Goal: Task Accomplishment & Management: Manage account settings

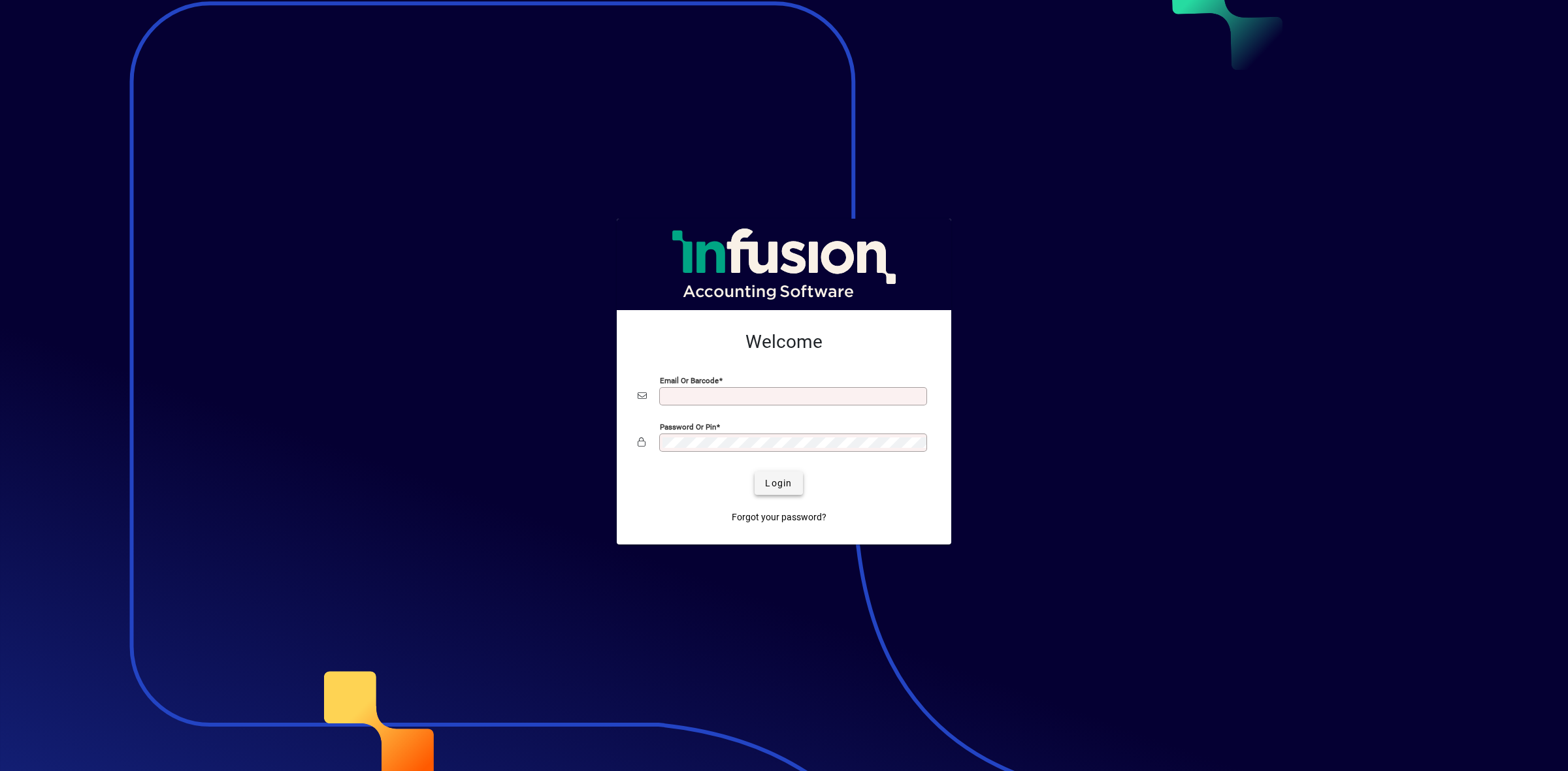
type input "**********"
click at [768, 484] on span "Login" at bounding box center [778, 483] width 27 height 14
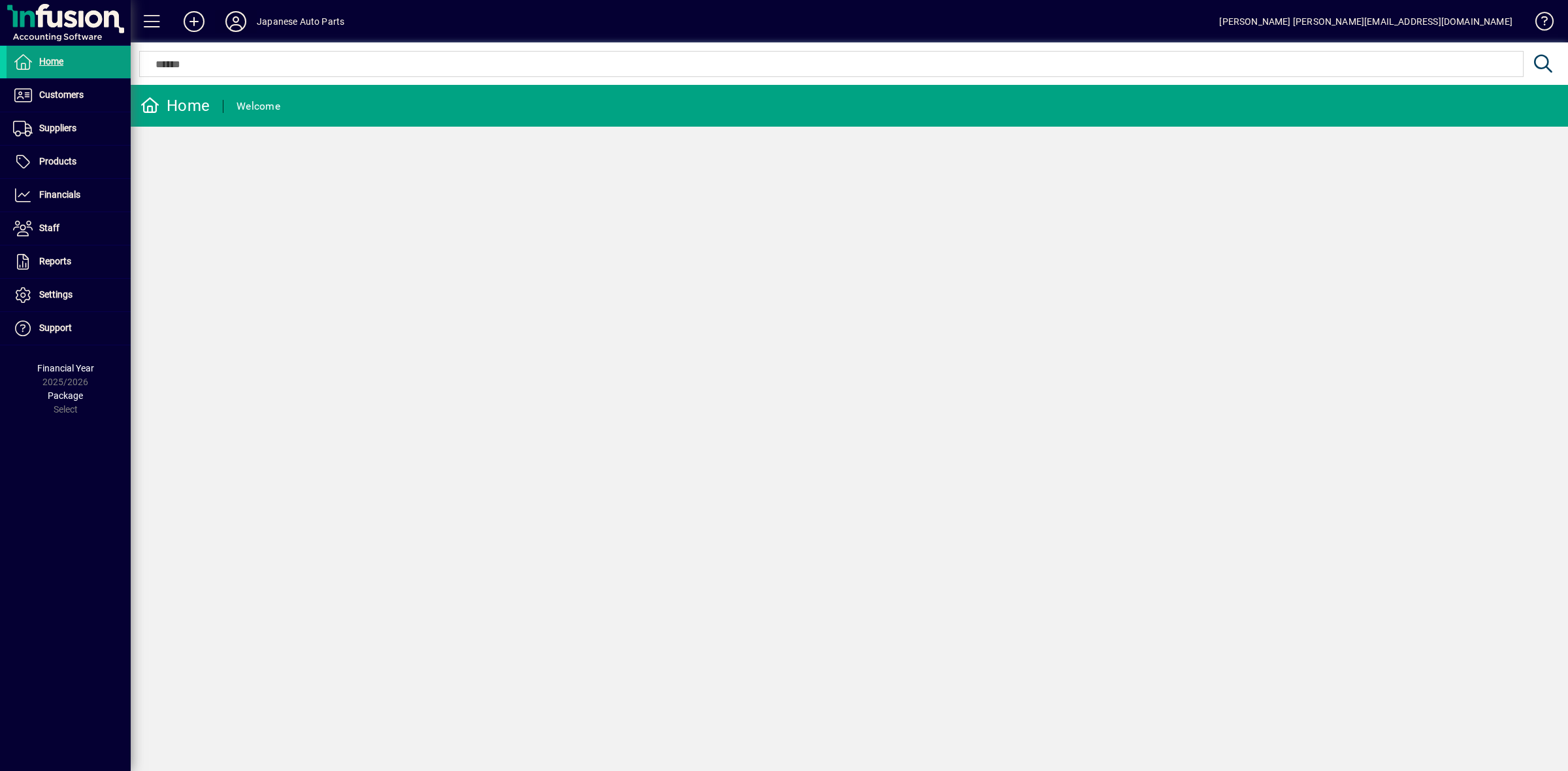
click at [246, 21] on icon at bounding box center [236, 21] width 26 height 21
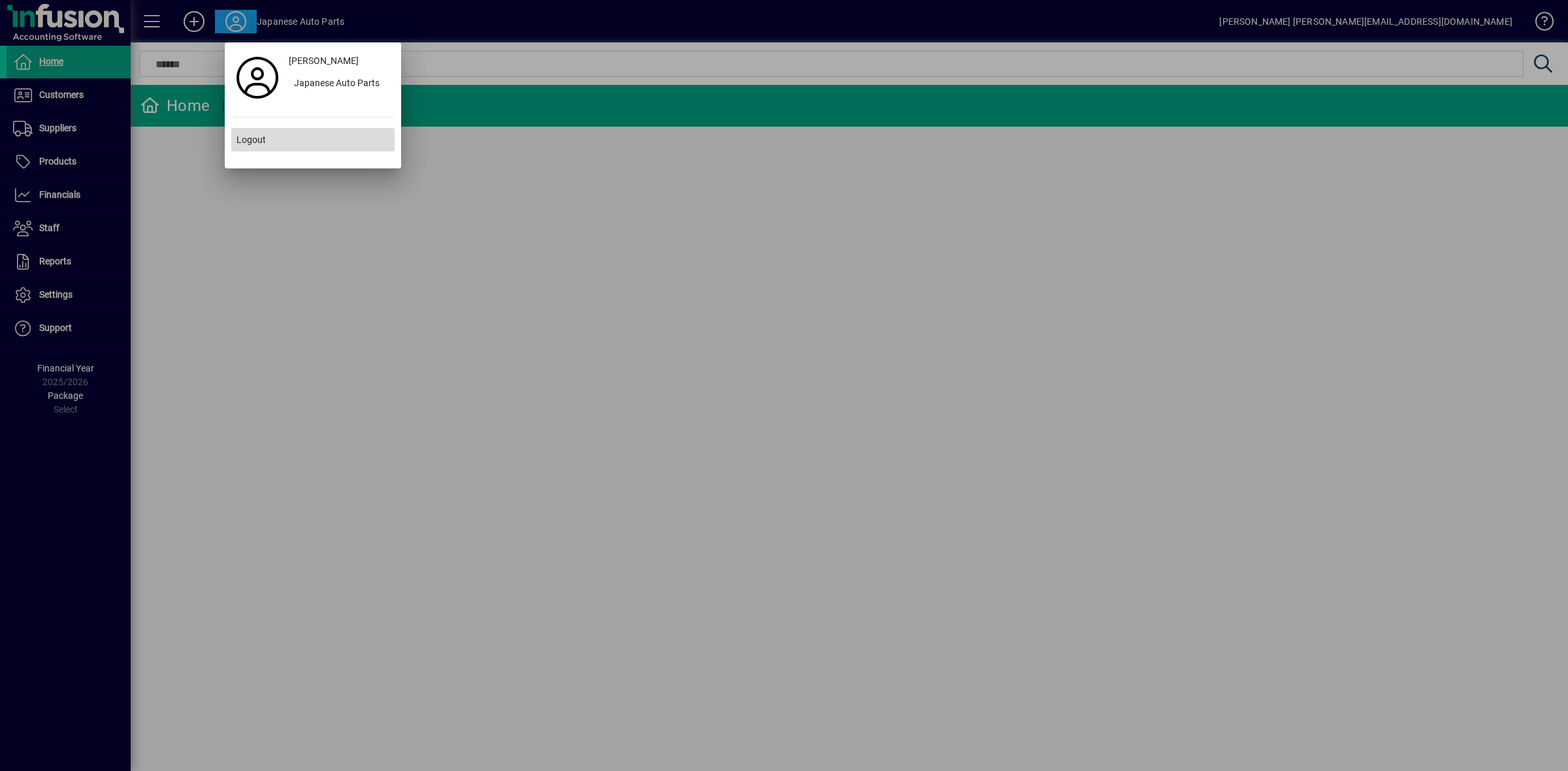
click at [255, 138] on span "Logout" at bounding box center [251, 140] width 29 height 14
